Goal: Navigation & Orientation: Find specific page/section

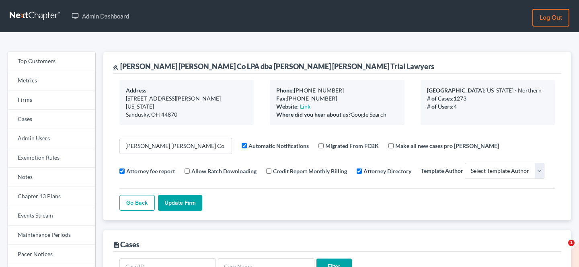
select select
click at [42, 96] on link "Firms" at bounding box center [51, 100] width 87 height 19
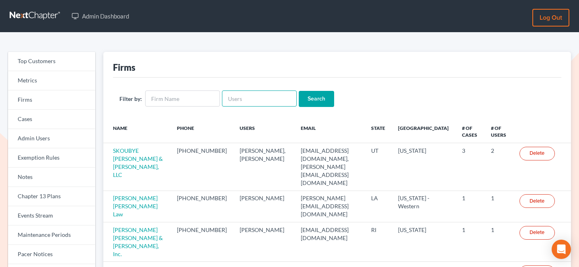
click at [233, 104] on input "text" at bounding box center [259, 99] width 75 height 16
paste input "whitelaw@ymail.com"
type input "whitelaw@ymail.com"
click at [308, 100] on input "Search" at bounding box center [316, 99] width 35 height 16
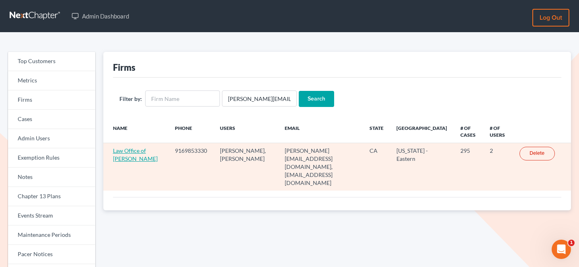
click at [137, 150] on link "Law Office of Gerald L. White" at bounding box center [135, 154] width 45 height 15
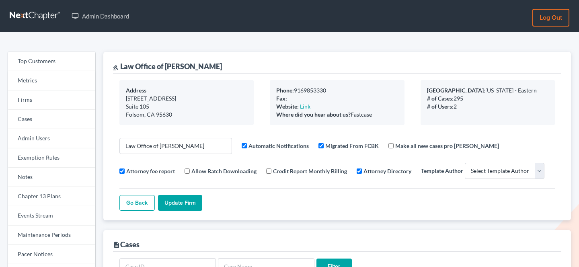
select select
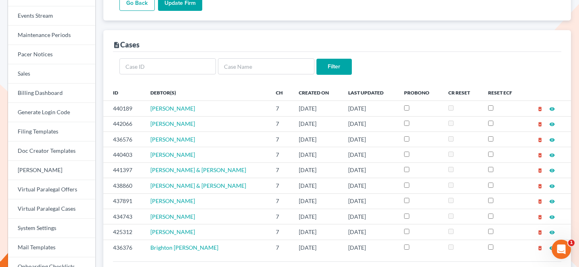
scroll to position [201, 0]
